Goal: Task Accomplishment & Management: Use online tool/utility

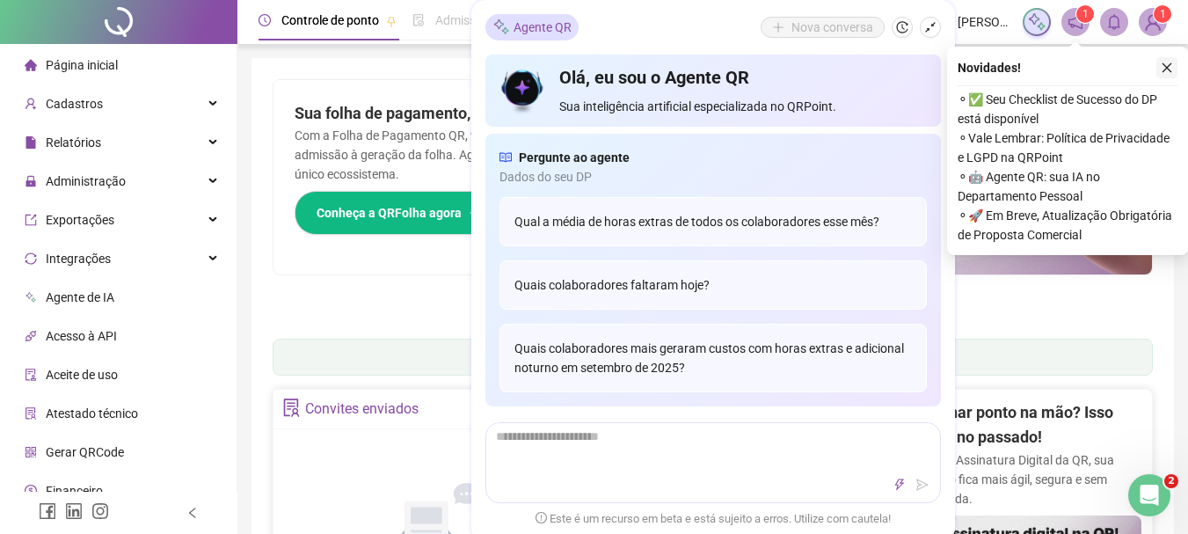
click at [1169, 64] on icon "close" at bounding box center [1167, 68] width 12 height 12
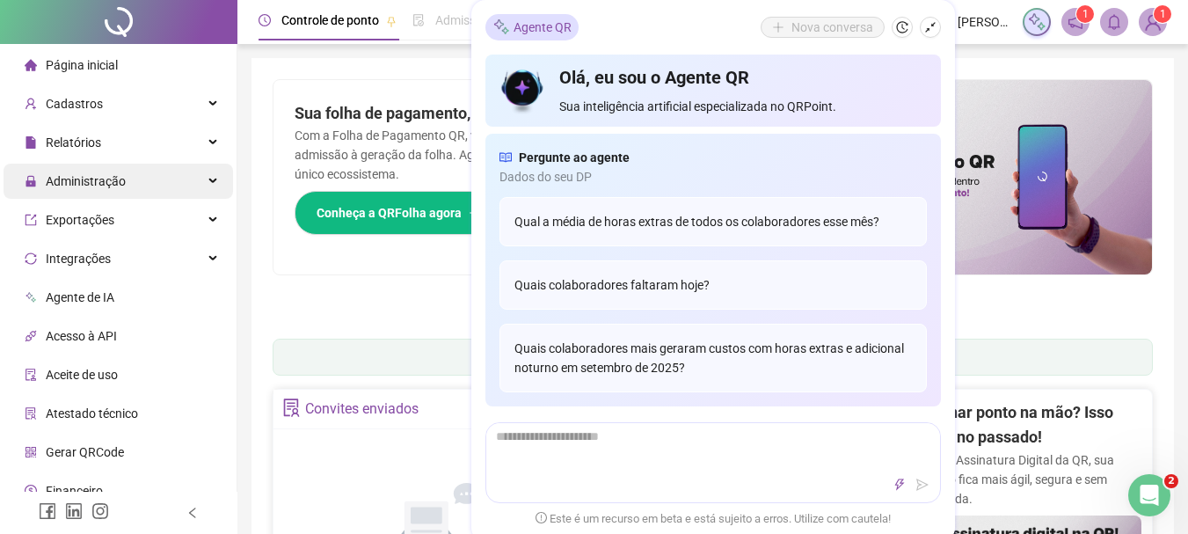
click at [84, 178] on span "Administração" at bounding box center [86, 181] width 80 height 14
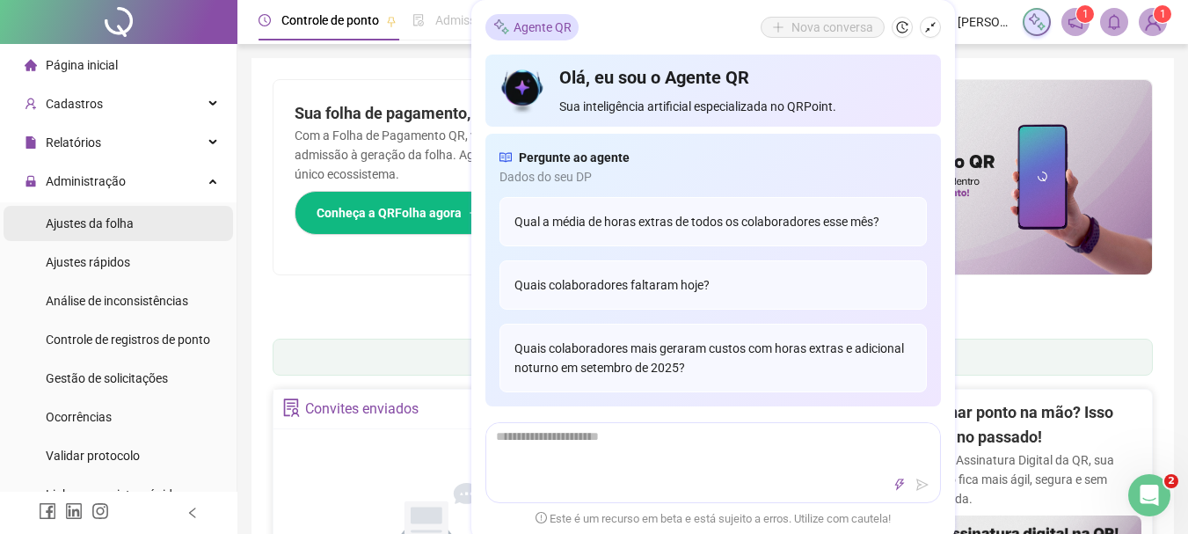
click at [84, 230] on span "Ajustes da folha" at bounding box center [90, 223] width 88 height 14
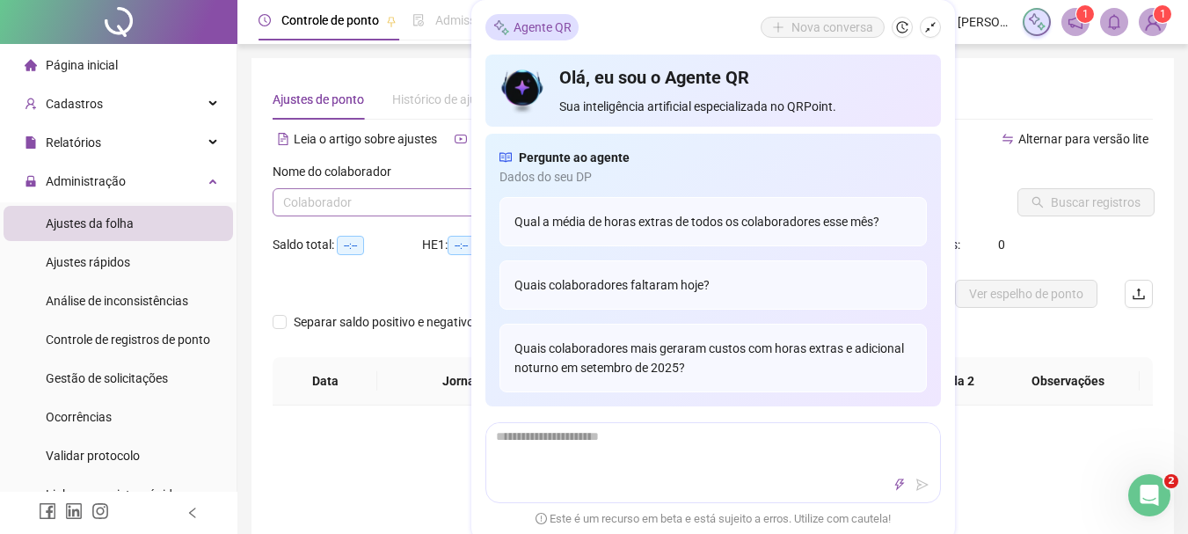
click at [398, 205] on input "search" at bounding box center [406, 202] width 247 height 26
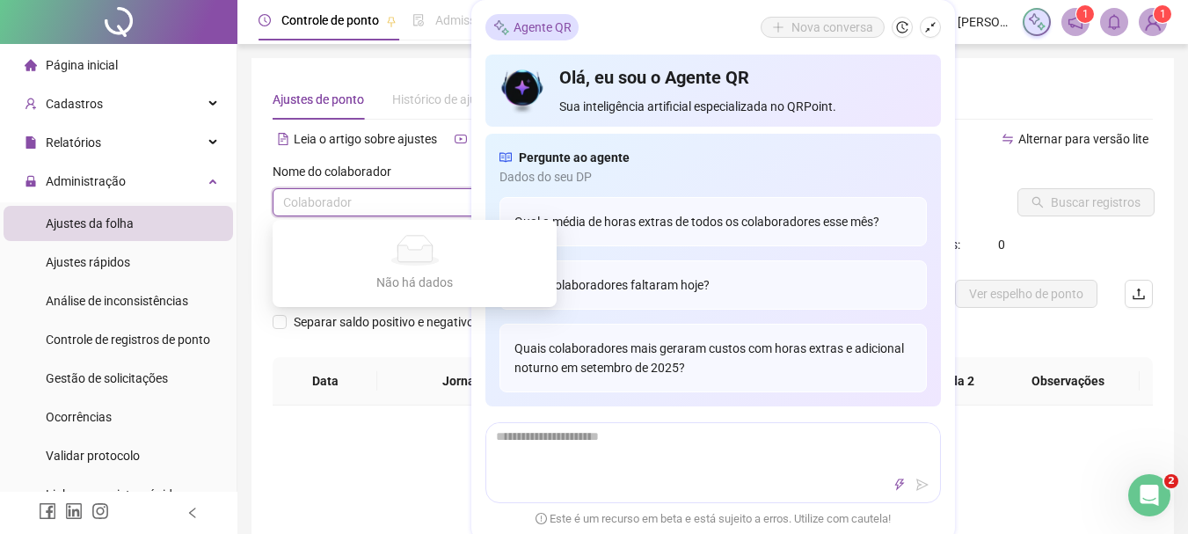
type input "**********"
click at [398, 205] on input "search" at bounding box center [406, 202] width 247 height 26
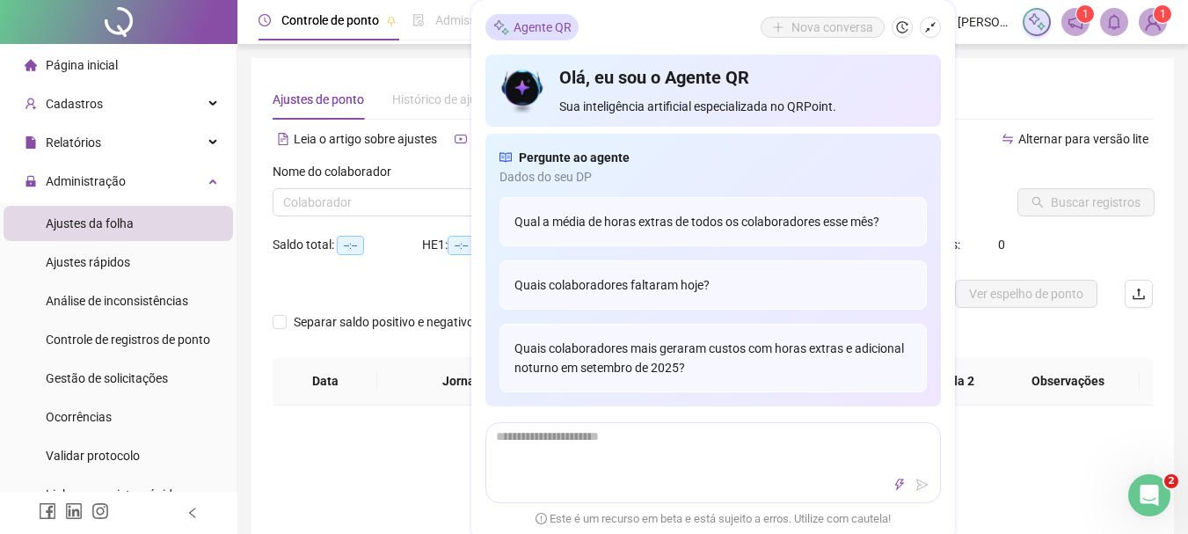
click at [936, 25] on button "button" at bounding box center [930, 27] width 21 height 21
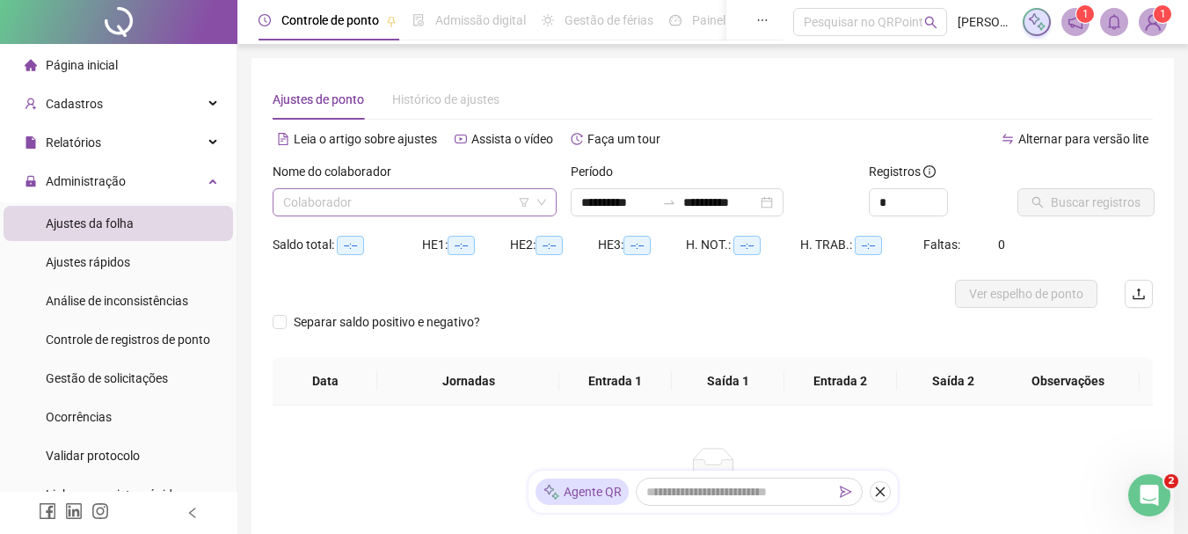
click at [485, 208] on input "search" at bounding box center [406, 202] width 247 height 26
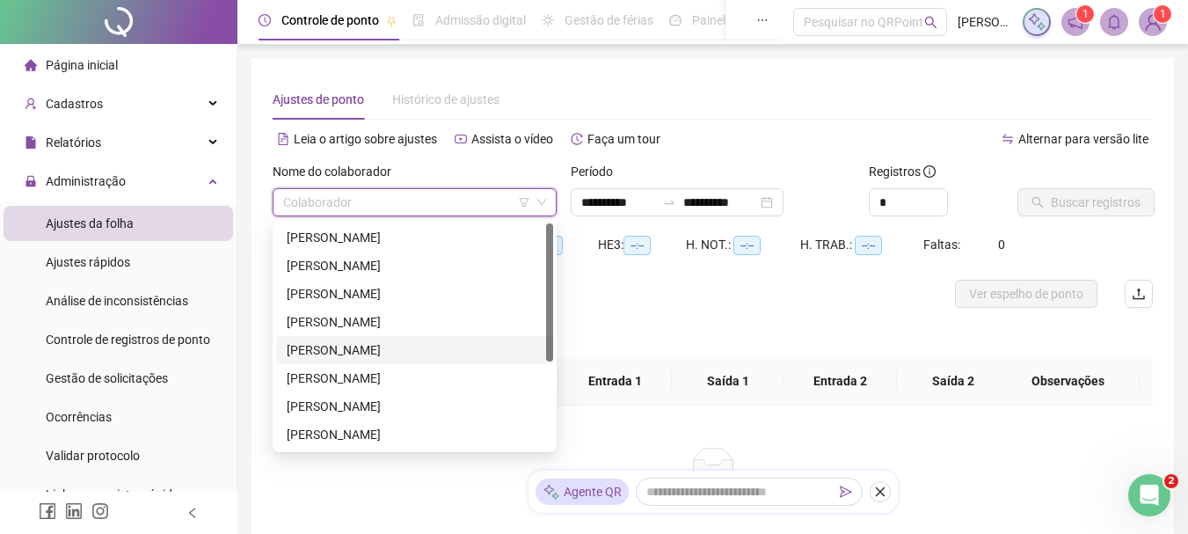
scroll to position [88, 0]
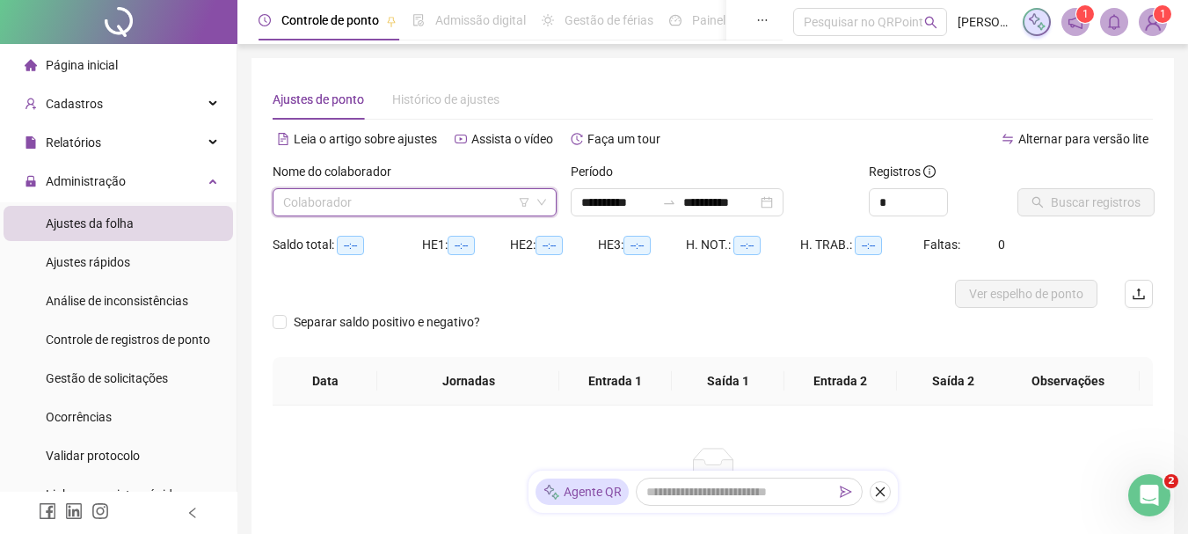
click at [390, 202] on input "search" at bounding box center [406, 202] width 247 height 26
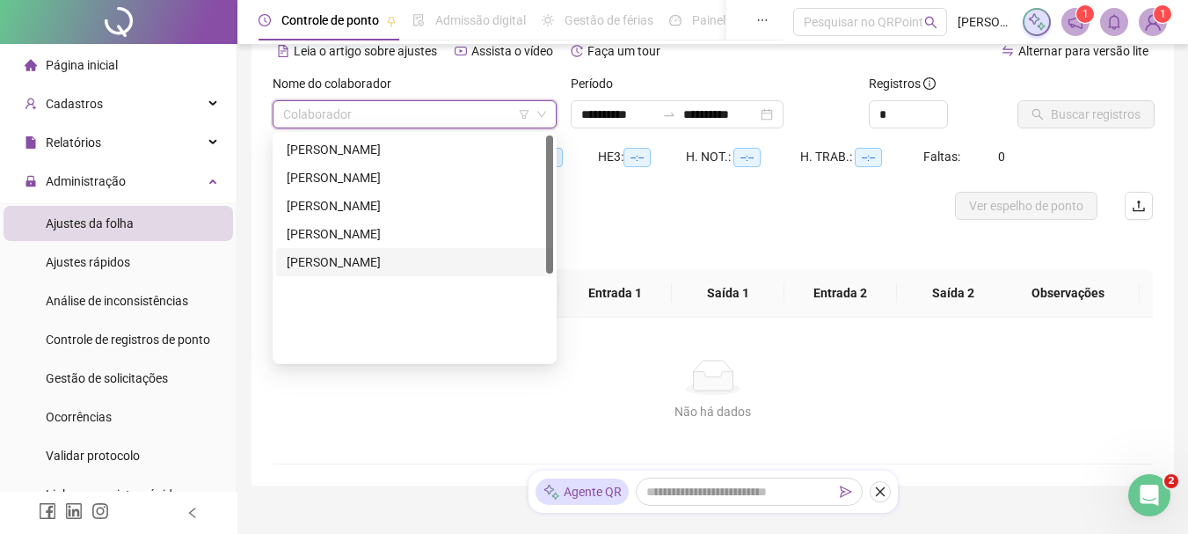
scroll to position [0, 0]
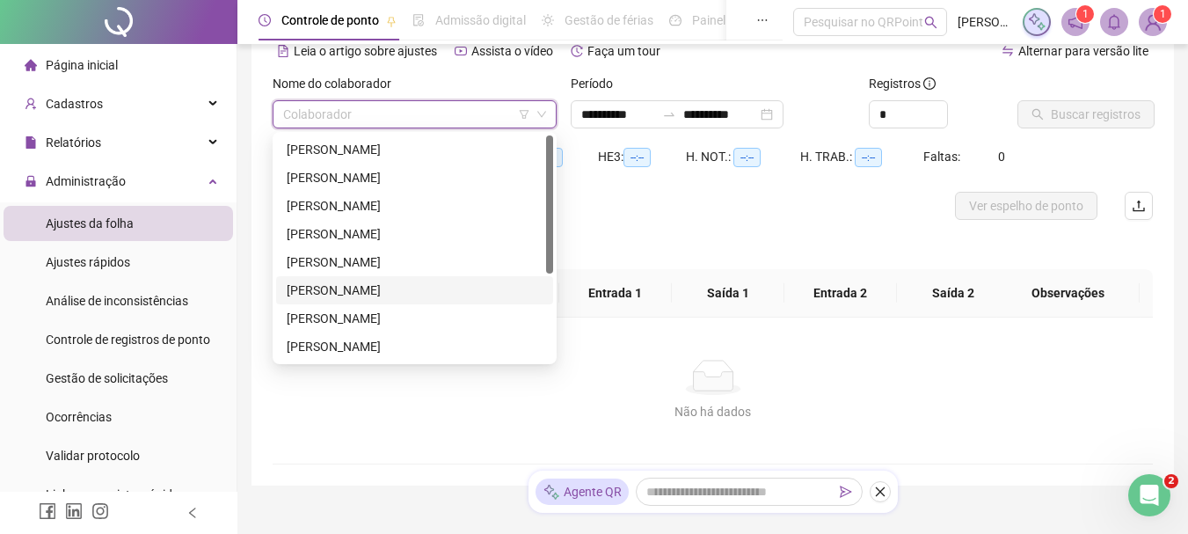
click at [380, 288] on div "JORGE REIS ONOFRE" at bounding box center [415, 289] width 256 height 19
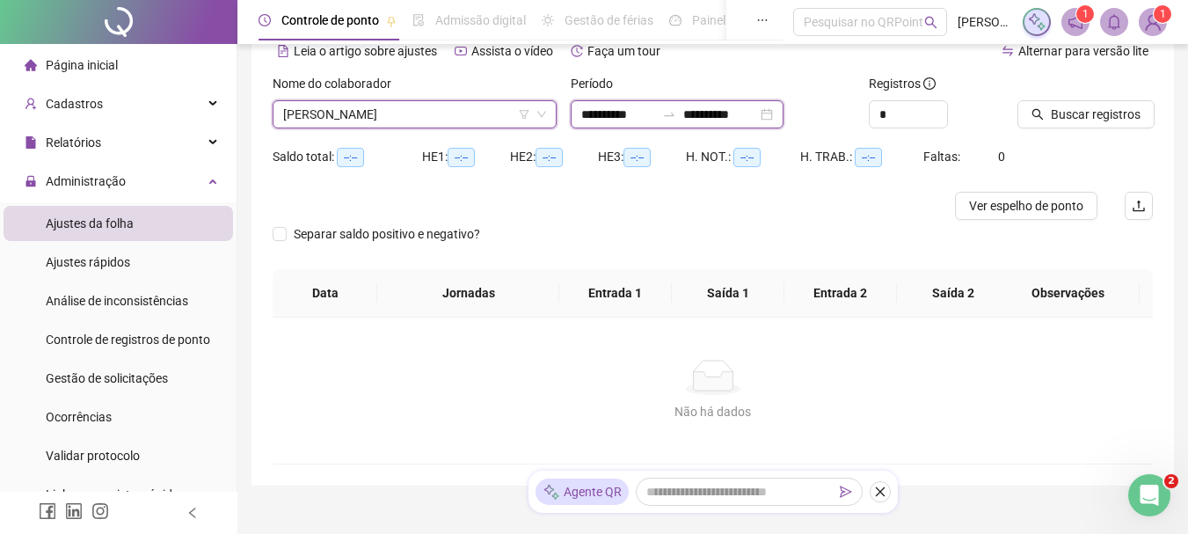
click at [623, 109] on input "**********" at bounding box center [618, 114] width 74 height 19
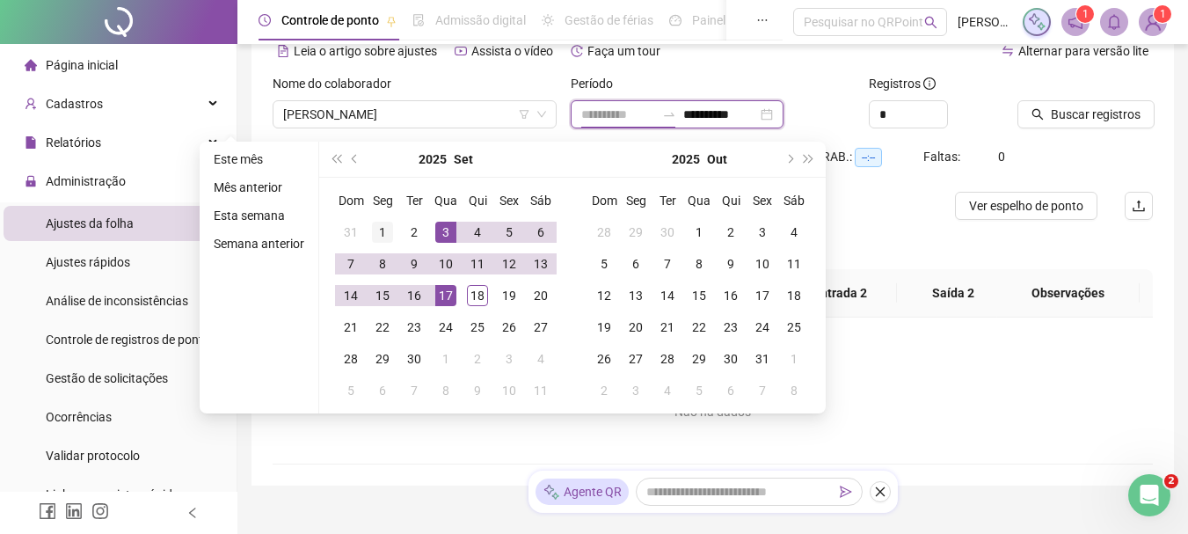
type input "**********"
click at [376, 229] on div "1" at bounding box center [382, 232] width 21 height 21
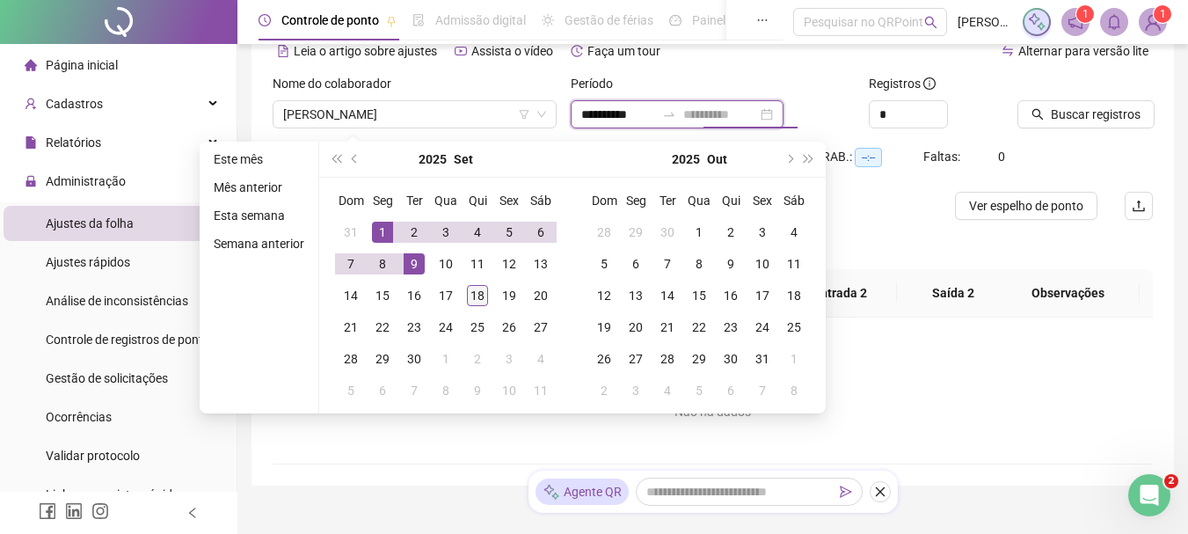
type input "**********"
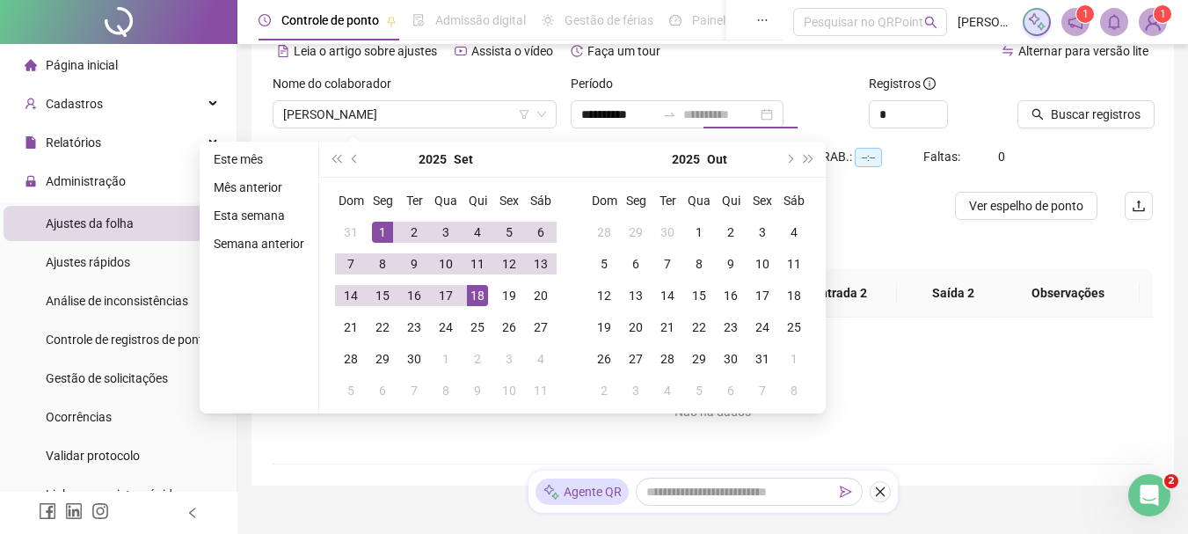
click at [477, 296] on div "18" at bounding box center [477, 295] width 21 height 21
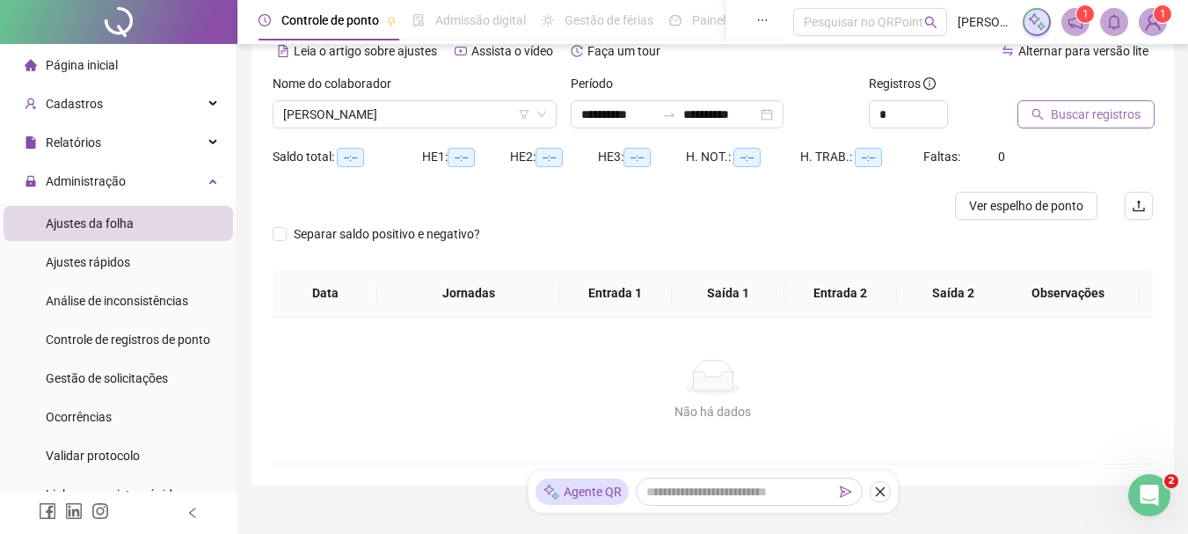
click at [1089, 123] on span "Buscar registros" at bounding box center [1096, 114] width 90 height 19
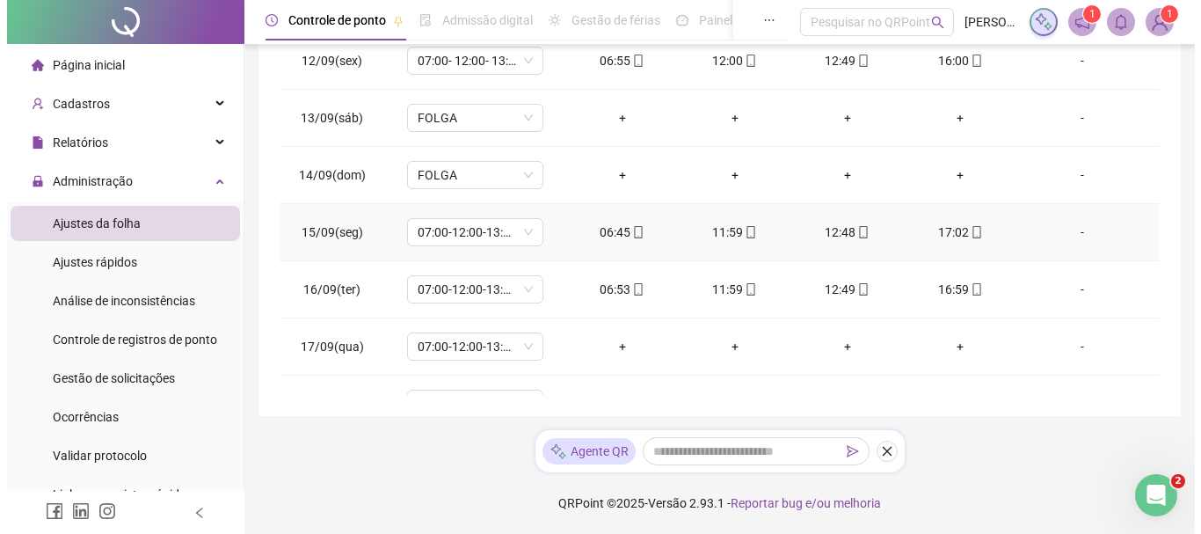
scroll to position [653, 0]
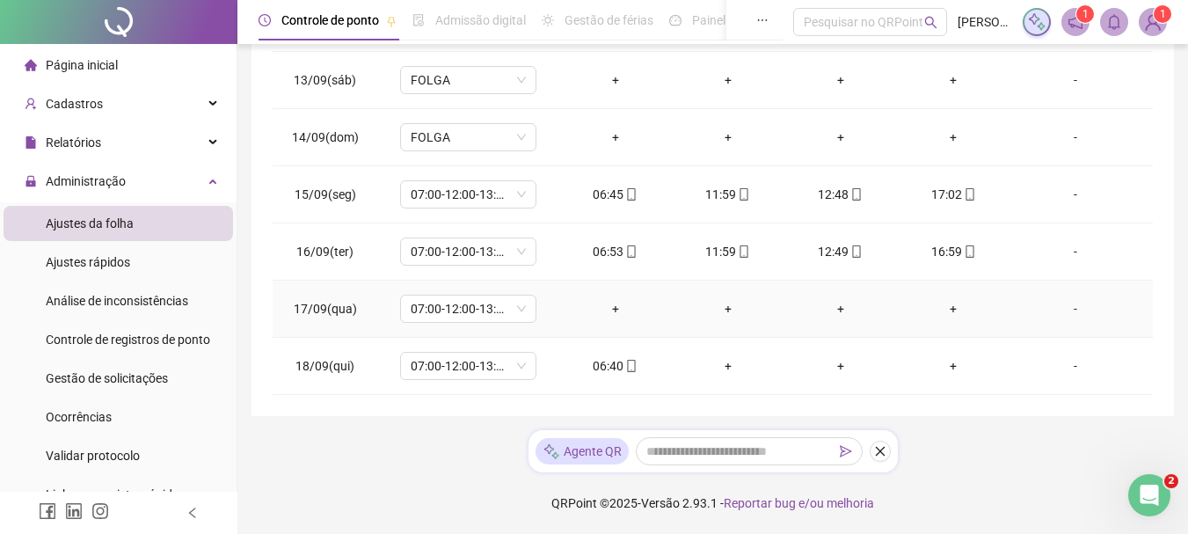
click at [1074, 309] on div "-" at bounding box center [1075, 308] width 104 height 19
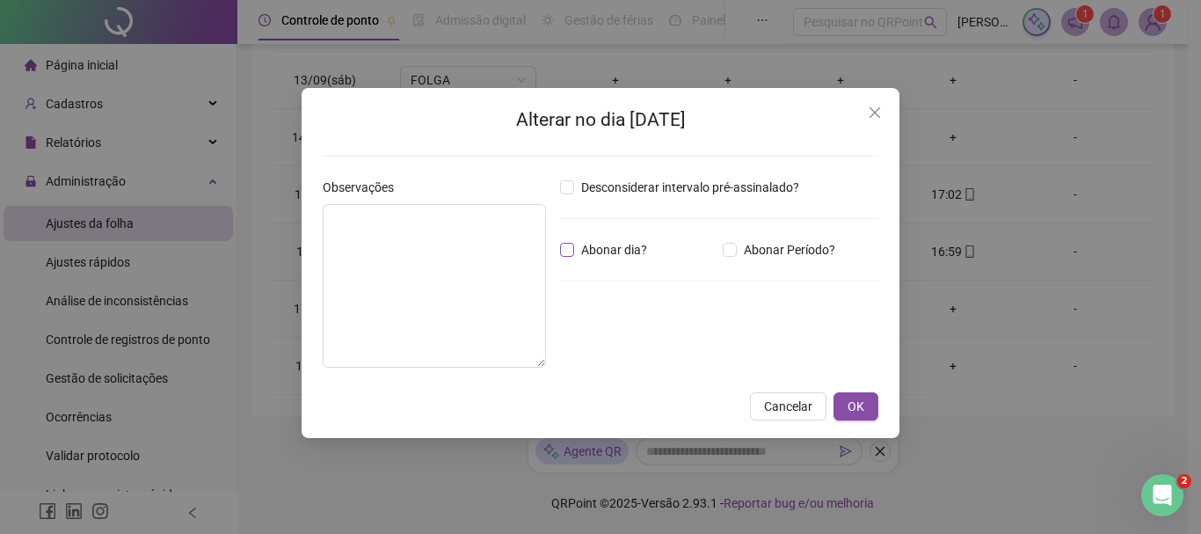
click at [642, 247] on span "Abonar dia?" at bounding box center [614, 249] width 80 height 19
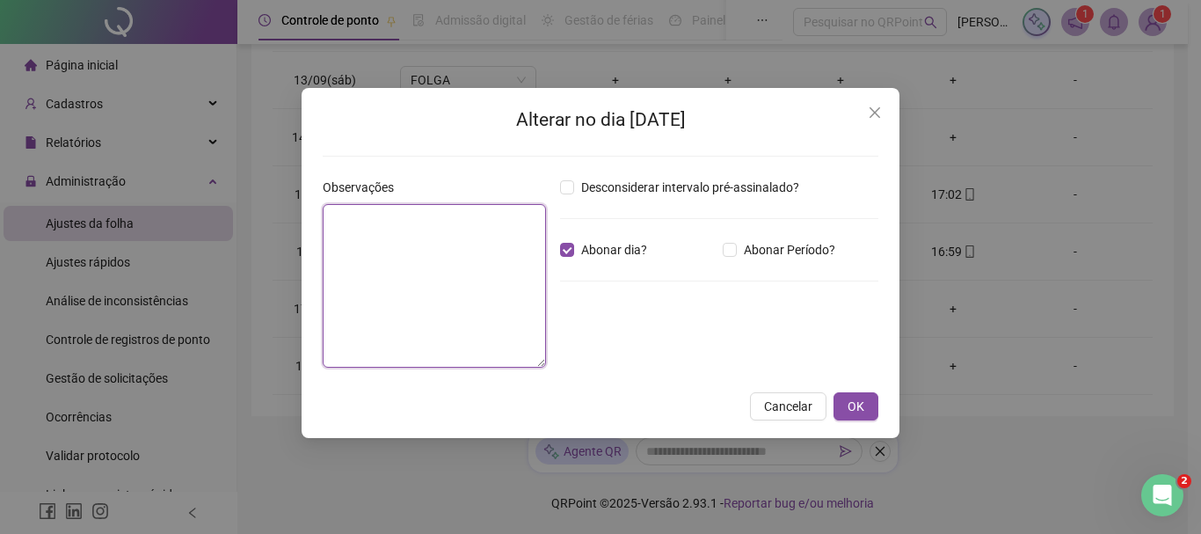
click at [536, 258] on textarea at bounding box center [434, 286] width 223 height 164
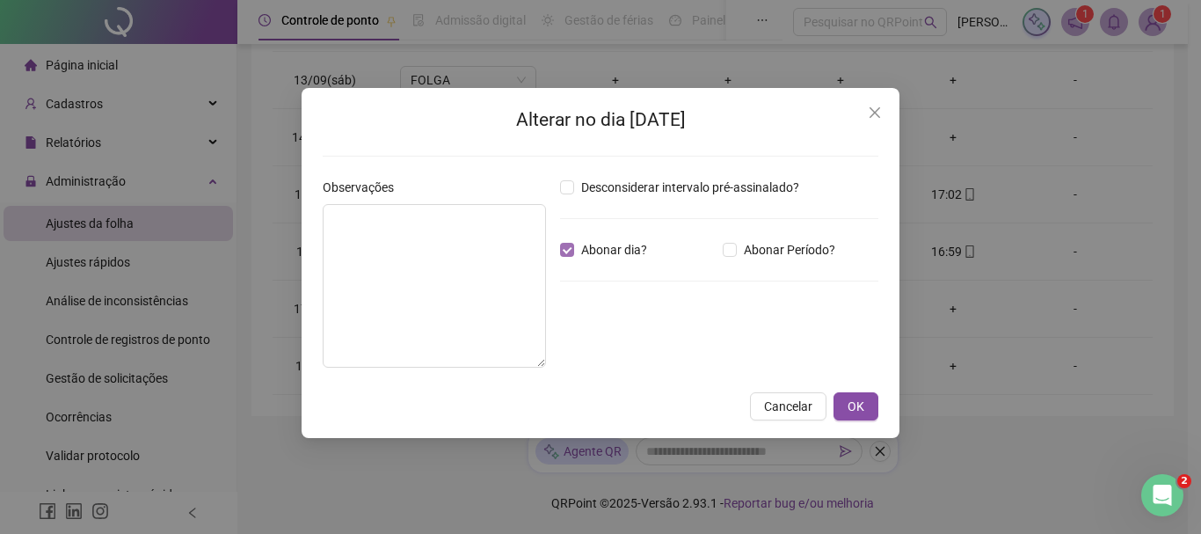
click at [580, 247] on span "Abonar dia?" at bounding box center [614, 249] width 80 height 19
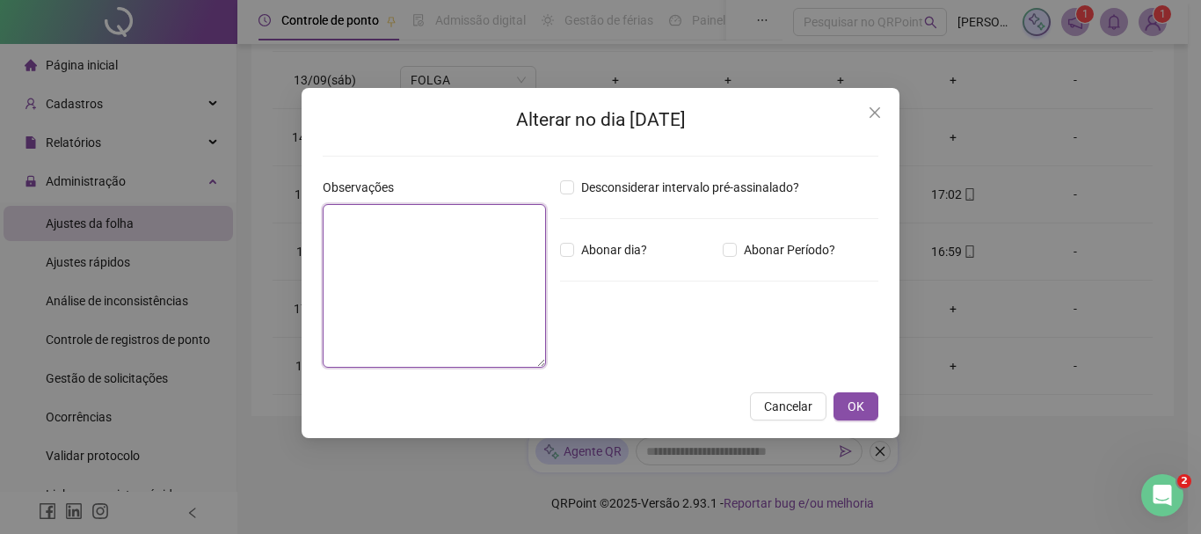
click at [475, 244] on textarea at bounding box center [434, 286] width 223 height 164
type textarea "*"
type textarea "**********"
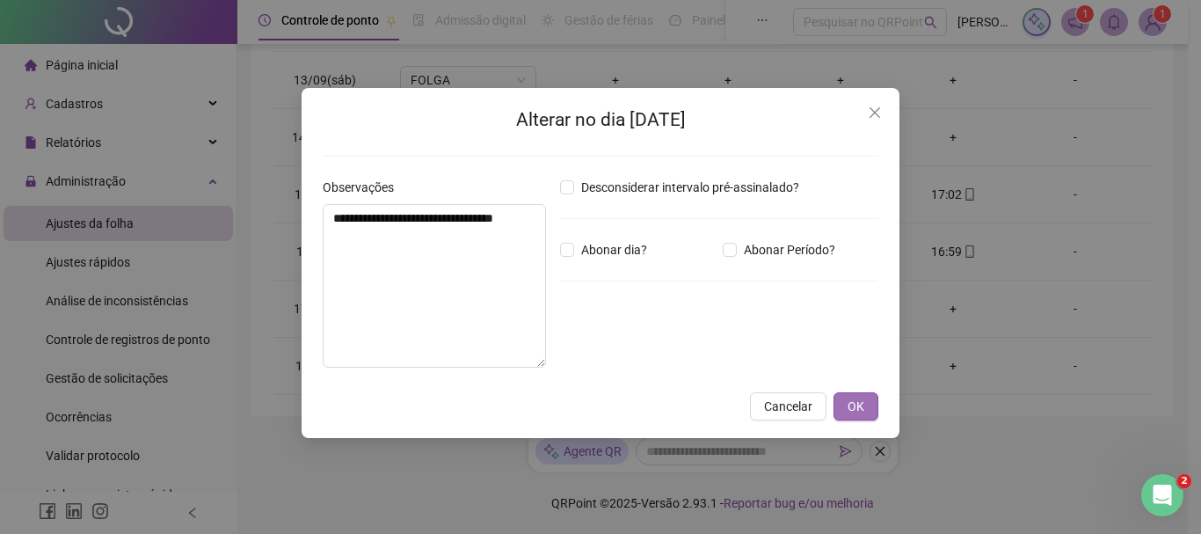
click at [844, 400] on button "OK" at bounding box center [856, 406] width 45 height 28
